Goal: Task Accomplishment & Management: Complete application form

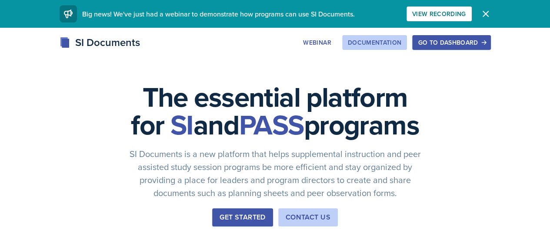
click at [402, 39] on div "Documentation" at bounding box center [375, 42] width 54 height 7
click at [485, 40] on div "Go to Dashboard" at bounding box center [451, 42] width 67 height 7
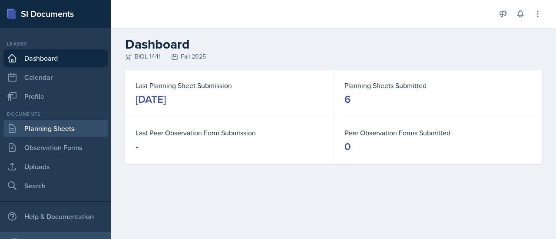
click at [65, 125] on link "Planning Sheets" at bounding box center [55, 128] width 104 height 17
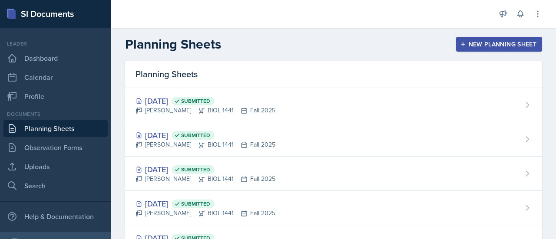
click at [462, 41] on div "New Planning Sheet" at bounding box center [499, 44] width 75 height 7
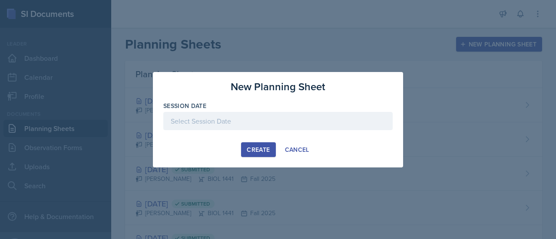
click at [189, 119] on div at bounding box center [277, 121] width 229 height 18
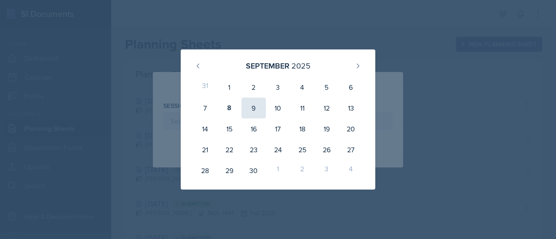
click at [259, 109] on div "9" at bounding box center [254, 108] width 24 height 21
type input "[DATE]"
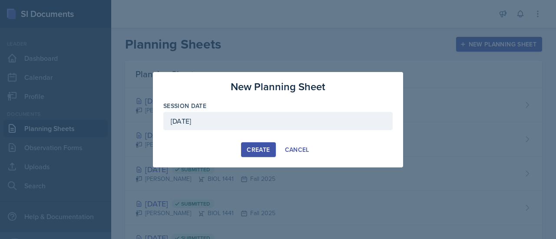
click at [256, 153] on div "Create" at bounding box center [258, 149] width 23 height 7
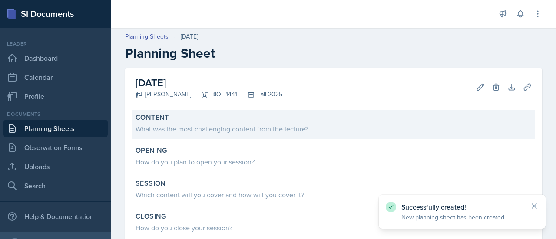
click at [228, 127] on div "What was the most challenging content from the lecture?" at bounding box center [334, 129] width 396 height 10
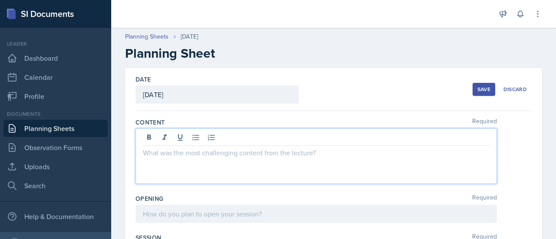
click at [208, 138] on div at bounding box center [317, 157] width 362 height 56
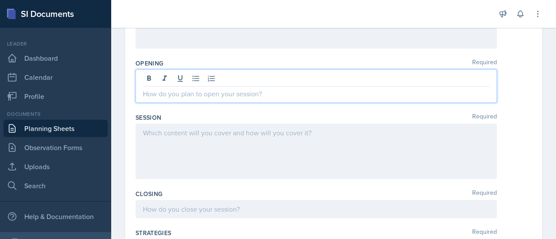
scroll to position [150, 0]
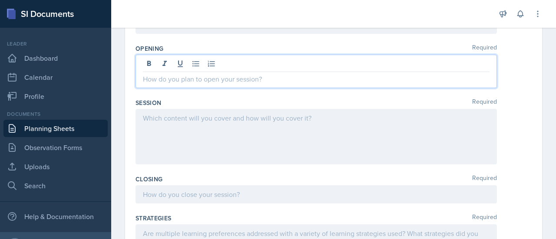
click at [205, 76] on p at bounding box center [316, 79] width 347 height 10
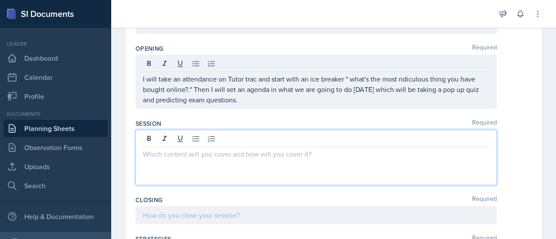
click at [230, 140] on div at bounding box center [317, 158] width 362 height 56
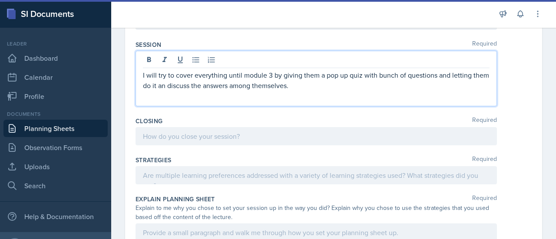
scroll to position [215, 0]
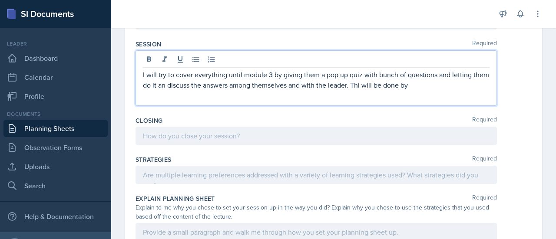
click at [377, 83] on p "I will try to cover everything until module 3 by giving them a pop up quiz with…" at bounding box center [316, 80] width 347 height 21
click at [440, 78] on p "I will try to cover everything until module 3 by giving them a pop up quiz with…" at bounding box center [316, 80] width 347 height 21
click at [435, 84] on p "I will try to cover everything until module 3 by giving them a pop up quiz with…" at bounding box center [316, 80] width 347 height 21
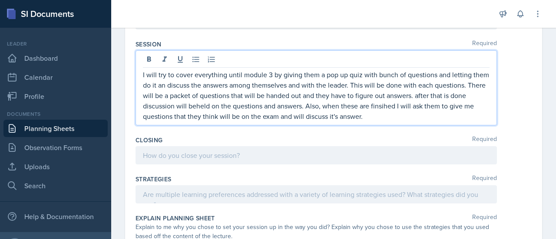
click at [422, 105] on p "I will try to cover everything until module 3 by giving them a pop up quiz with…" at bounding box center [316, 96] width 347 height 52
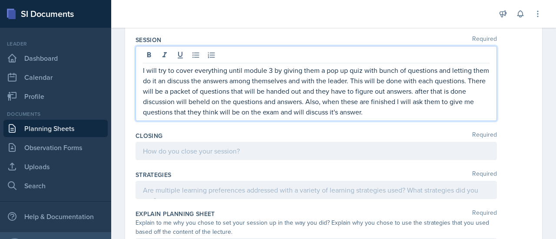
scroll to position [221, 0]
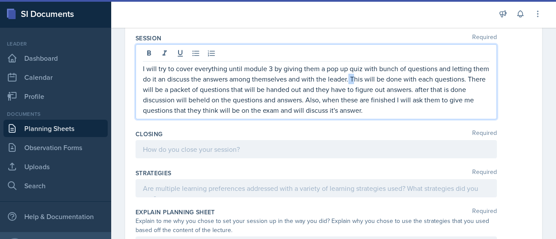
drag, startPoint x: 366, startPoint y: 80, endPoint x: 371, endPoint y: 76, distance: 5.9
click at [371, 76] on p "I will try to cover everything until module 3 by giving them a pop up quiz with…" at bounding box center [316, 89] width 347 height 52
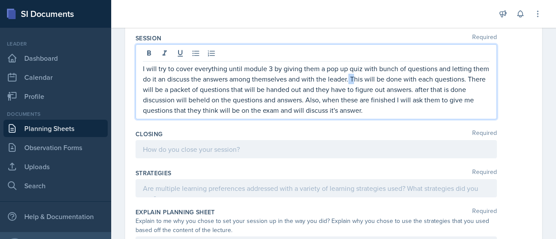
click at [371, 76] on p "I will try to cover everything until module 3 by giving them a pop up quiz with…" at bounding box center [316, 89] width 347 height 52
click at [169, 91] on p "I will try to cover everything until module 3 by giving them a pop up quiz with…" at bounding box center [316, 89] width 347 height 52
click at [381, 111] on p "I will try to cover everything until module 3 by giving them a pop up quiz with…" at bounding box center [316, 89] width 347 height 52
click at [437, 91] on p "I will try to cover everything until module 3 by giving them a pop up quiz with…" at bounding box center [316, 89] width 347 height 52
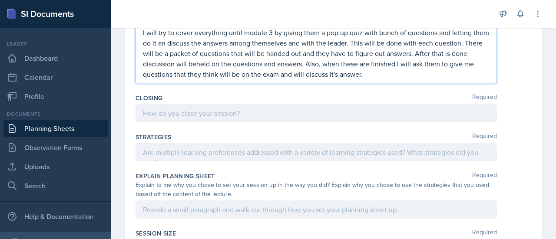
scroll to position [257, 0]
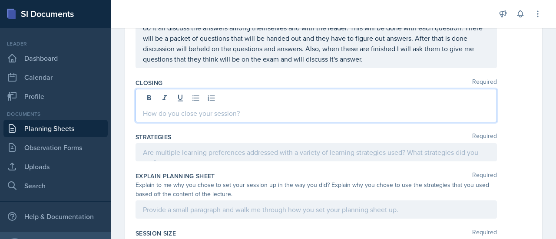
click at [249, 109] on p at bounding box center [316, 113] width 347 height 10
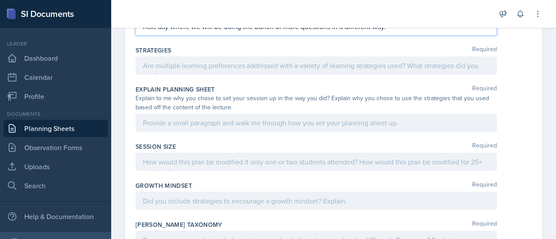
scroll to position [355, 0]
click at [198, 69] on div at bounding box center [317, 65] width 362 height 18
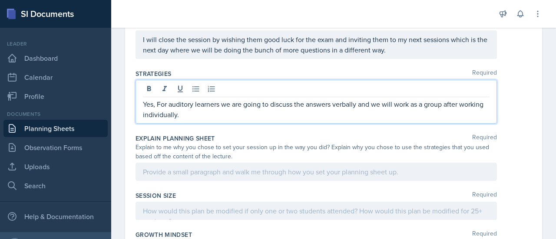
scroll to position [445, 0]
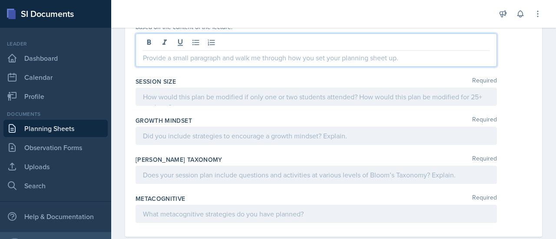
click at [180, 44] on div at bounding box center [317, 49] width 362 height 33
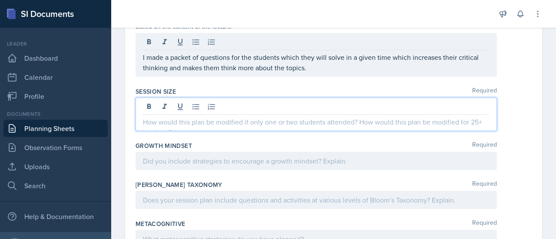
click at [237, 104] on div at bounding box center [317, 114] width 362 height 33
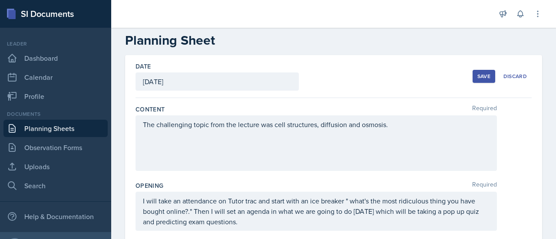
scroll to position [0, 0]
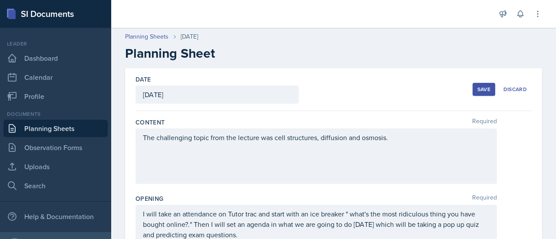
click at [479, 86] on div "Save" at bounding box center [484, 89] width 13 height 7
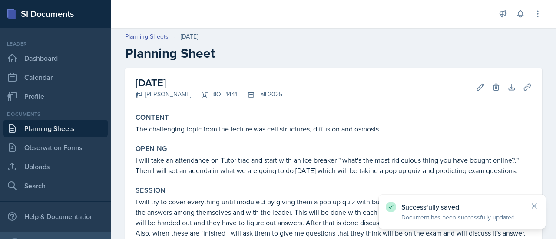
click at [64, 126] on link "Planning Sheets" at bounding box center [55, 128] width 104 height 17
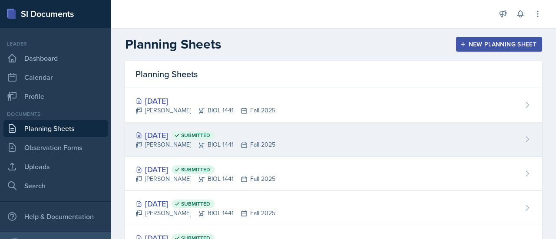
click at [181, 133] on div "[DATE] Submitted" at bounding box center [206, 136] width 140 height 12
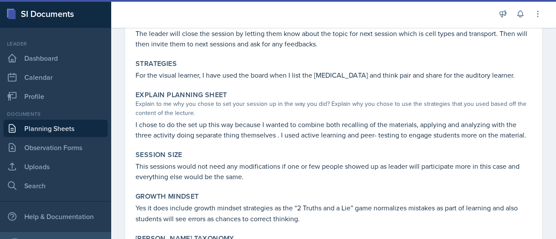
scroll to position [907, 0]
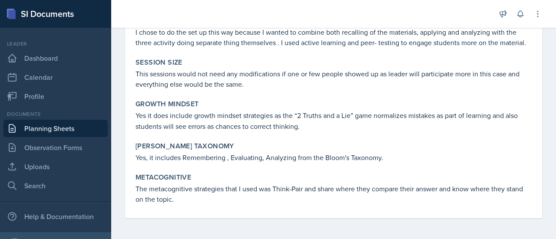
click at [50, 130] on link "Planning Sheets" at bounding box center [55, 128] width 104 height 17
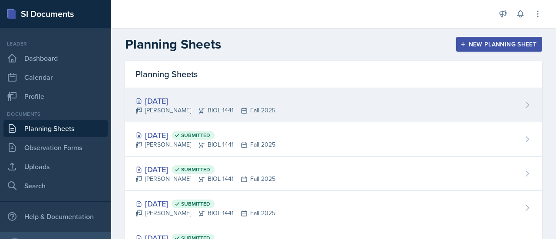
click at [182, 104] on div "[DATE]" at bounding box center [206, 101] width 140 height 12
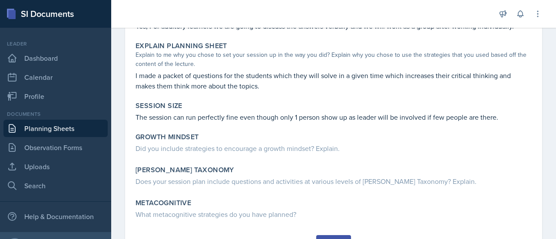
scroll to position [332, 0]
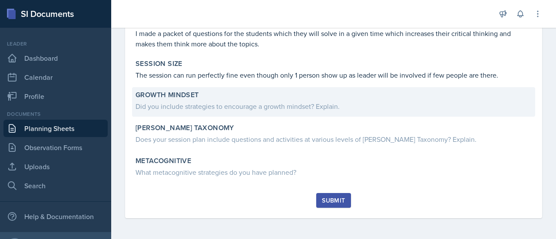
click at [232, 113] on div "Growth Mindset Did you include strategies to encourage a growth mindset? Explai…" at bounding box center [333, 102] width 403 height 30
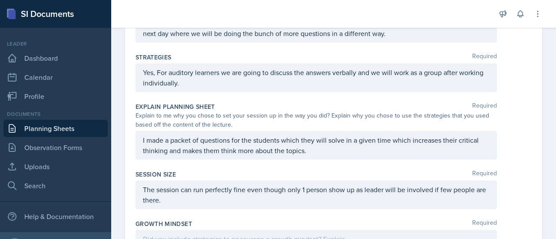
scroll to position [364, 0]
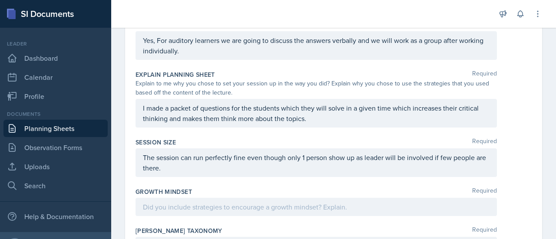
click at [194, 210] on div at bounding box center [317, 207] width 362 height 18
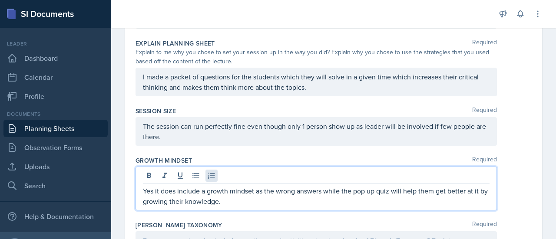
scroll to position [476, 0]
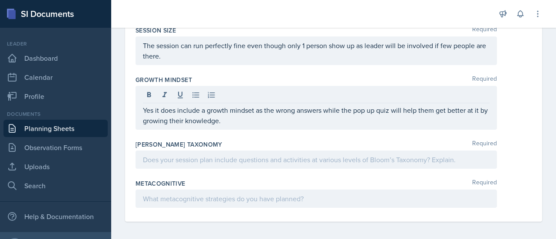
click at [213, 163] on div at bounding box center [317, 160] width 362 height 18
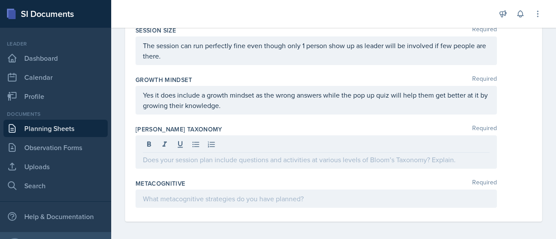
click at [53, 130] on link "Planning Sheets" at bounding box center [55, 128] width 104 height 17
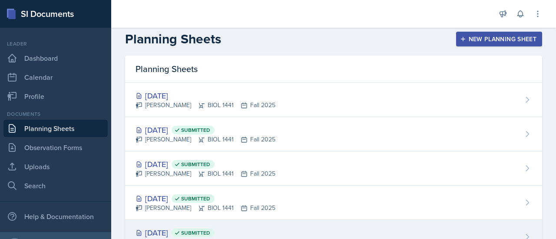
scroll to position [4, 0]
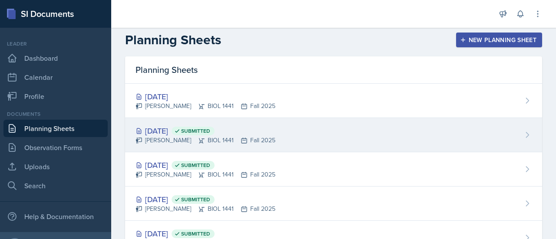
click at [176, 125] on div "[DATE] Submitted" at bounding box center [206, 131] width 140 height 12
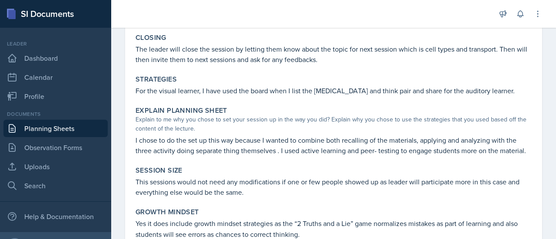
scroll to position [907, 0]
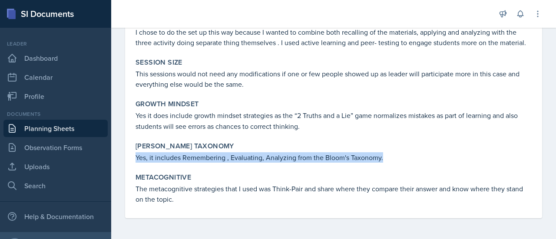
drag, startPoint x: 133, startPoint y: 159, endPoint x: 390, endPoint y: 159, distance: 256.8
click at [390, 159] on div "[PERSON_NAME] Taxonomy Yes, it includes Remembering , Evaluating, Analyzing fro…" at bounding box center [333, 153] width 403 height 28
copy p "Yes, it includes Remembering , Evaluating, Analyzing from the Bloom's Taxonomy."
click at [54, 127] on link "Planning Sheets" at bounding box center [55, 128] width 104 height 17
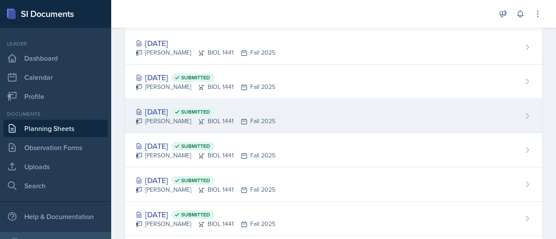
scroll to position [56, 0]
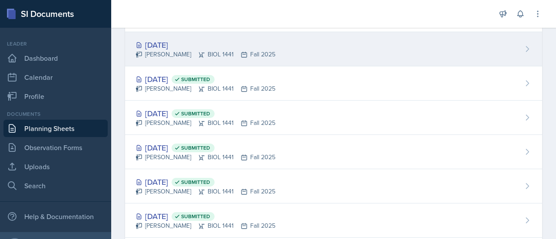
click at [176, 47] on div "[DATE]" at bounding box center [206, 45] width 140 height 12
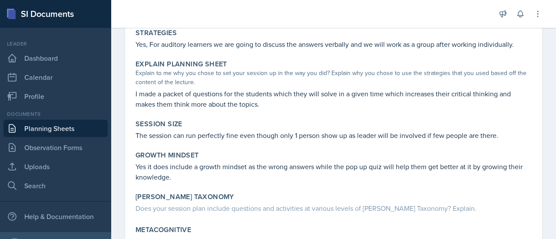
scroll to position [341, 0]
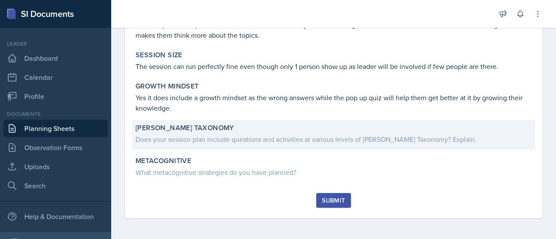
click at [300, 127] on div "[PERSON_NAME] Taxonomy" at bounding box center [334, 128] width 396 height 9
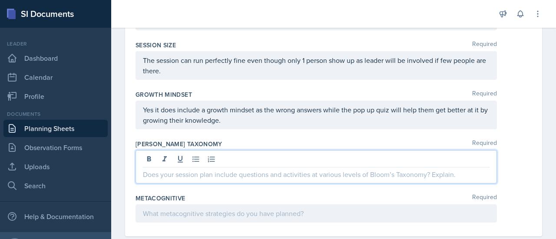
scroll to position [476, 0]
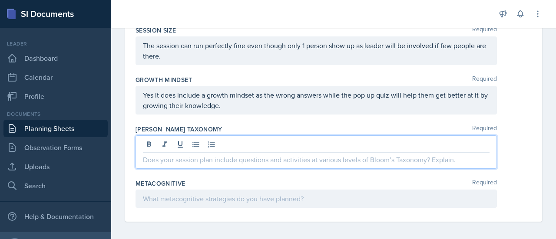
click at [192, 157] on p at bounding box center [316, 160] width 347 height 10
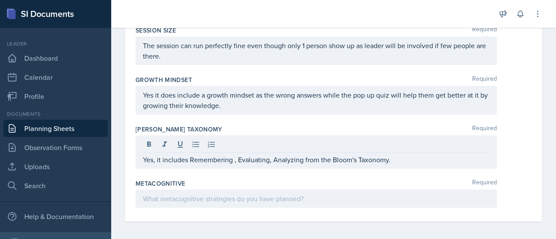
click at [208, 203] on div at bounding box center [317, 199] width 362 height 18
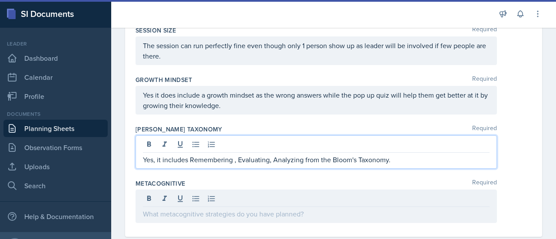
scroll to position [492, 0]
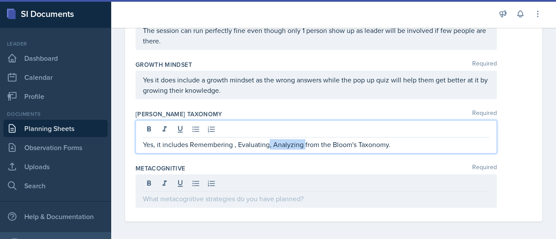
drag, startPoint x: 304, startPoint y: 143, endPoint x: 269, endPoint y: 142, distance: 35.2
click at [269, 142] on p "Yes, it includes Remembering , Evaluating, Analyzing from the Bloom's Taxonomy." at bounding box center [316, 144] width 347 height 10
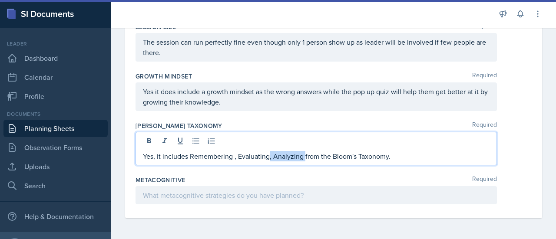
scroll to position [476, 0]
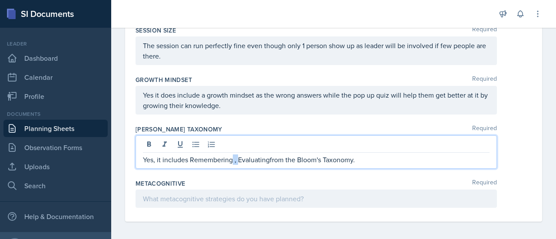
drag, startPoint x: 237, startPoint y: 158, endPoint x: 232, endPoint y: 159, distance: 4.8
click at [232, 159] on p "Yes, it includes Remembering , Evaluatingfrom the Bloom's Taxonomy." at bounding box center [316, 160] width 347 height 10
click at [279, 158] on p "Yes, it includes Remembering and Evaluatingfrom the Bloom's Taxonomy." at bounding box center [316, 160] width 347 height 10
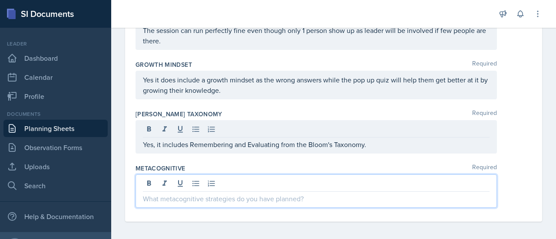
click at [201, 199] on p at bounding box center [316, 199] width 347 height 10
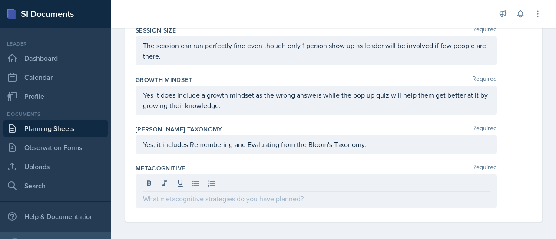
click at [65, 130] on link "Planning Sheets" at bounding box center [55, 128] width 104 height 17
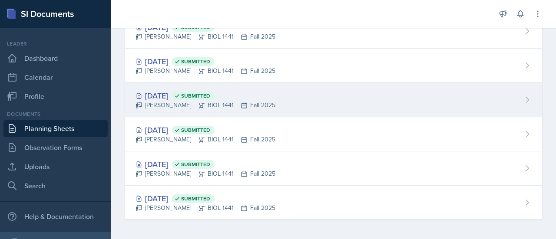
click at [183, 92] on div "[DATE] Submitted" at bounding box center [206, 96] width 140 height 12
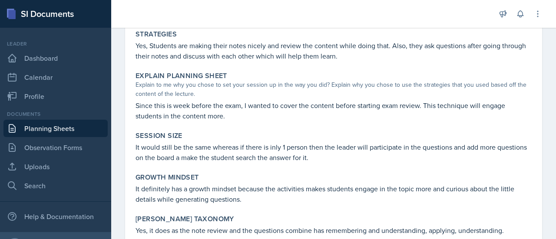
scroll to position [385, 0]
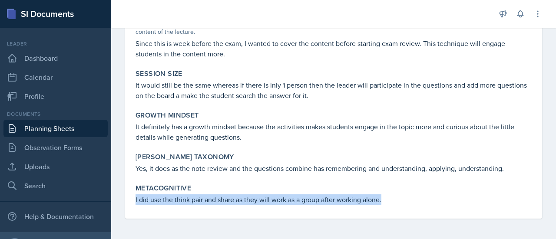
drag, startPoint x: 135, startPoint y: 200, endPoint x: 402, endPoint y: 210, distance: 267.0
copy p "I did use the think pair and share as they will work as a group after working a…"
click at [58, 130] on link "Planning Sheets" at bounding box center [55, 128] width 104 height 17
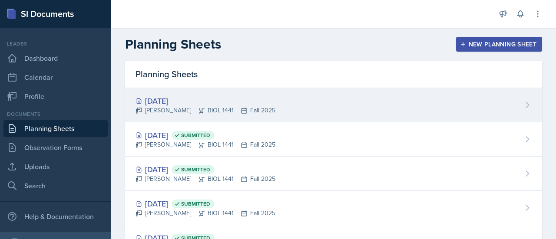
click at [189, 97] on div "[DATE]" at bounding box center [206, 101] width 140 height 12
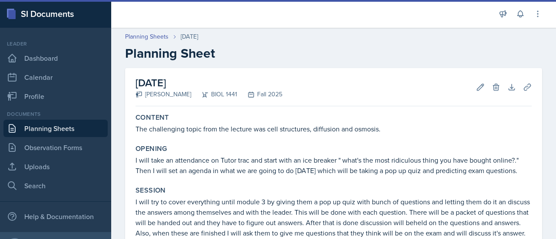
scroll to position [339, 0]
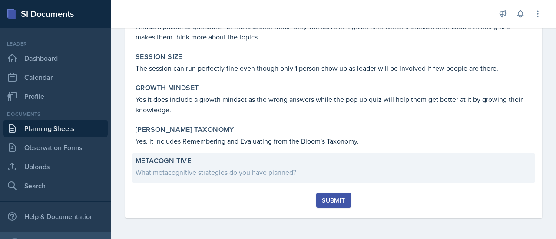
click at [229, 172] on div "What metacognitive strategies do you have planned?" at bounding box center [334, 172] width 396 height 10
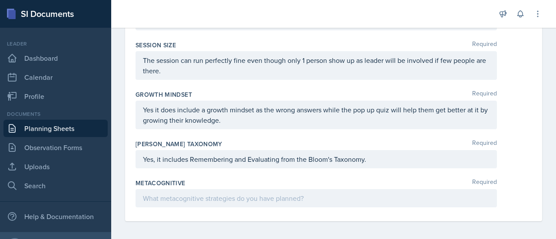
scroll to position [476, 0]
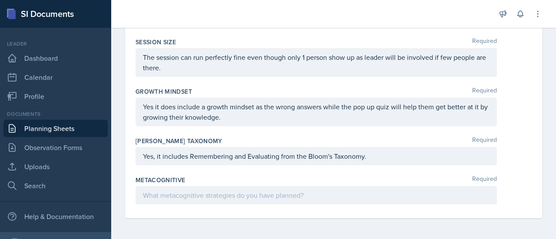
click at [197, 199] on p at bounding box center [316, 195] width 347 height 10
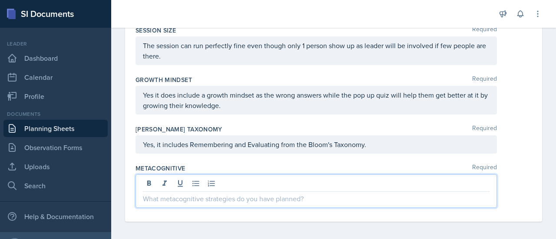
paste div
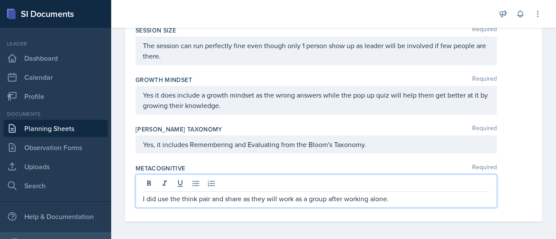
click at [241, 199] on p "I did use the think pair and share as they will work as a group after working a…" at bounding box center [316, 199] width 347 height 10
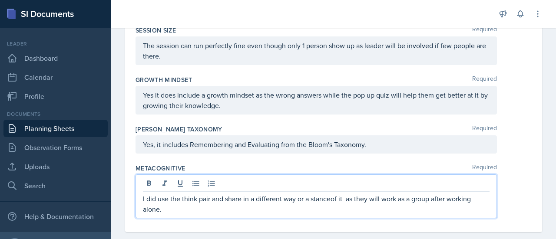
click at [332, 200] on p "I did use the think pair and share in a different way or a stanceof it as they …" at bounding box center [316, 204] width 347 height 21
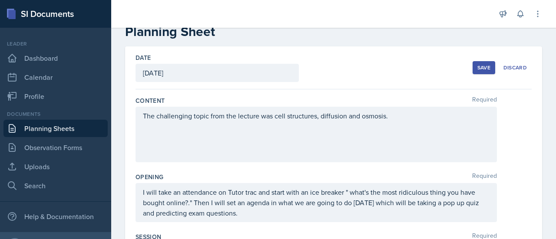
scroll to position [0, 0]
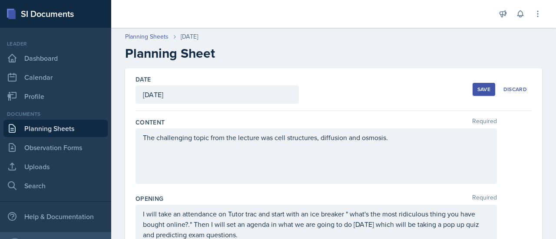
click at [483, 89] on div "Save" at bounding box center [484, 89] width 13 height 7
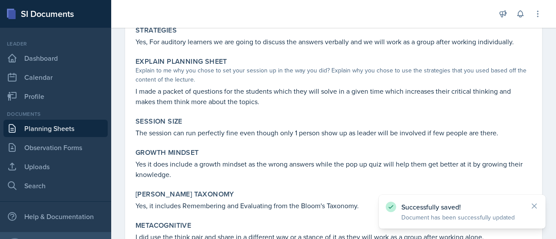
scroll to position [337, 0]
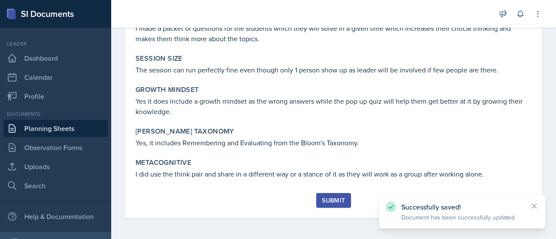
click at [332, 200] on div "Submit" at bounding box center [333, 200] width 23 height 7
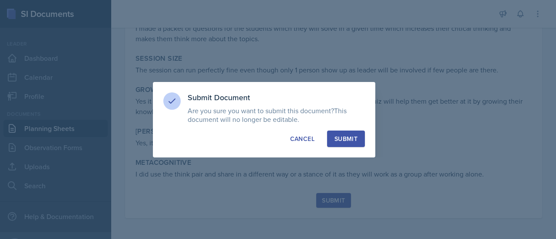
click at [351, 139] on div "Submit" at bounding box center [346, 139] width 23 height 9
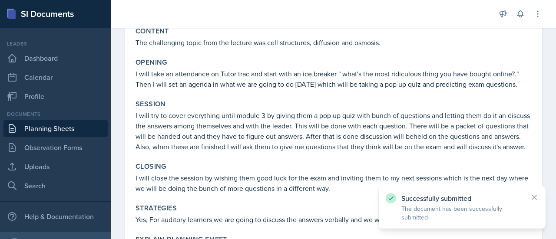
scroll to position [0, 0]
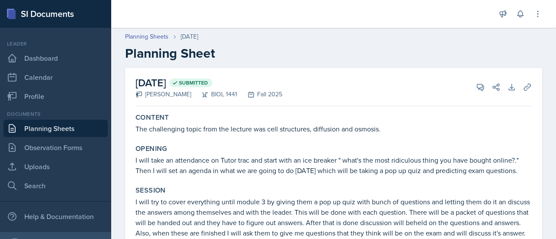
click at [68, 129] on link "Planning Sheets" at bounding box center [55, 128] width 104 height 17
